Goal: Ask a question

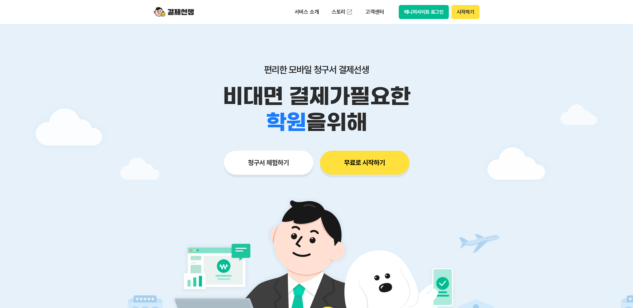
click at [462, 16] on button "시작하기" at bounding box center [466, 12] width 28 height 14
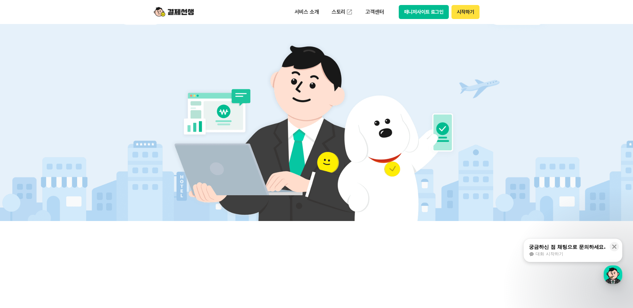
scroll to position [156, 0]
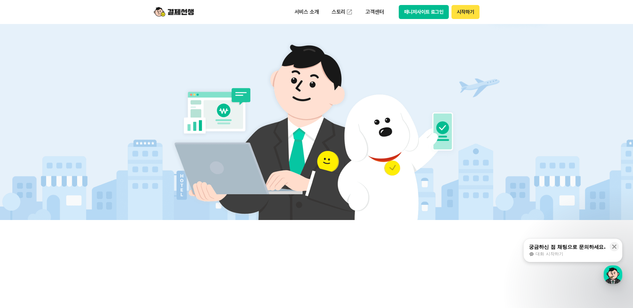
click at [549, 253] on span "대화 시작하기" at bounding box center [549, 254] width 27 height 6
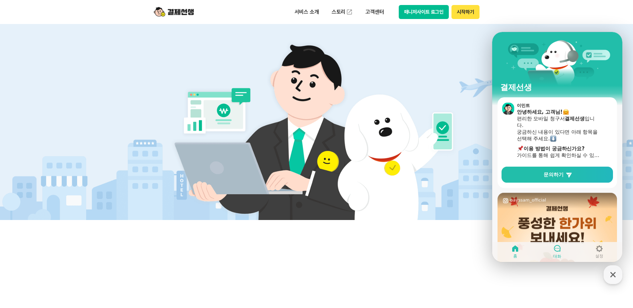
click at [556, 250] on icon at bounding box center [557, 249] width 8 height 8
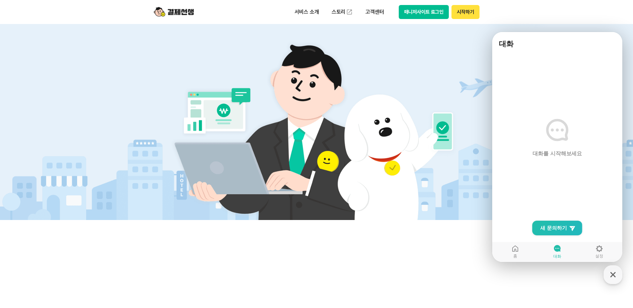
click at [525, 80] on main "대화를 시작해보세요" at bounding box center [557, 157] width 130 height 210
click at [552, 250] on link "대화" at bounding box center [557, 252] width 42 height 17
click at [558, 229] on span "새 문의하기" at bounding box center [553, 228] width 27 height 7
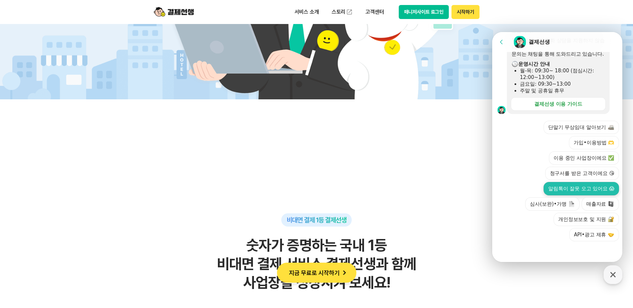
scroll to position [390, 0]
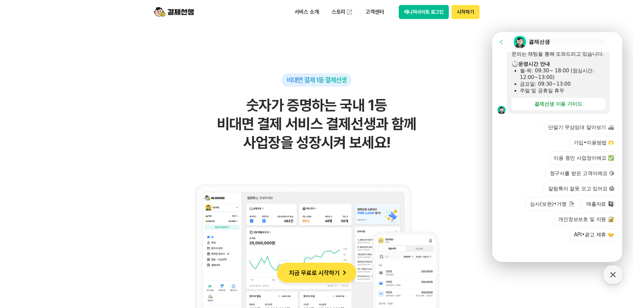
click at [561, 253] on div at bounding box center [558, 251] width 132 height 18
click at [577, 159] on button "이용 중인 사업장이에요 ✅" at bounding box center [584, 158] width 70 height 13
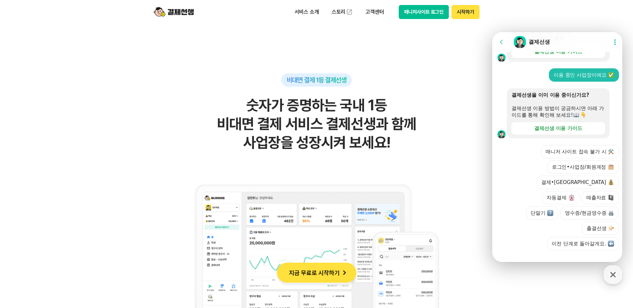
scroll to position [242, 0]
click at [581, 158] on button "매니저 사이트 접속 불가 시 ⚒️" at bounding box center [580, 151] width 78 height 13
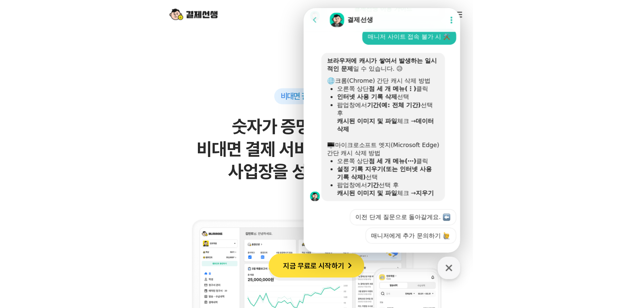
scroll to position [390, 0]
